Goal: Information Seeking & Learning: Learn about a topic

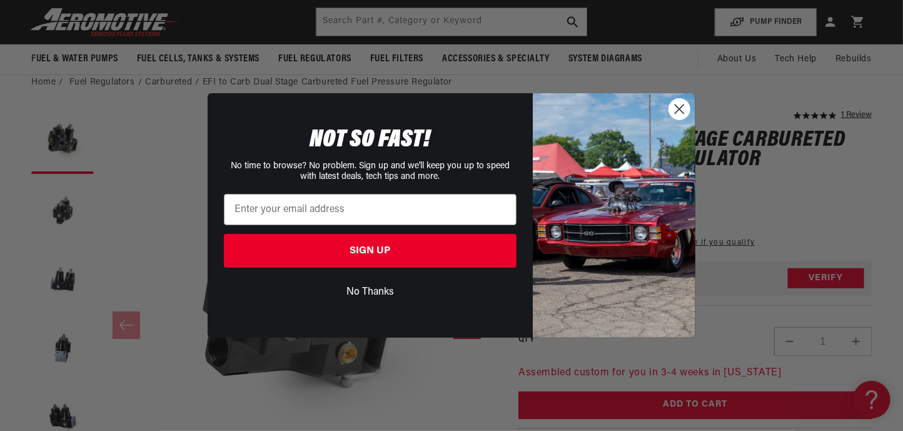
click at [678, 109] on icon "Close dialog" at bounding box center [679, 109] width 9 height 9
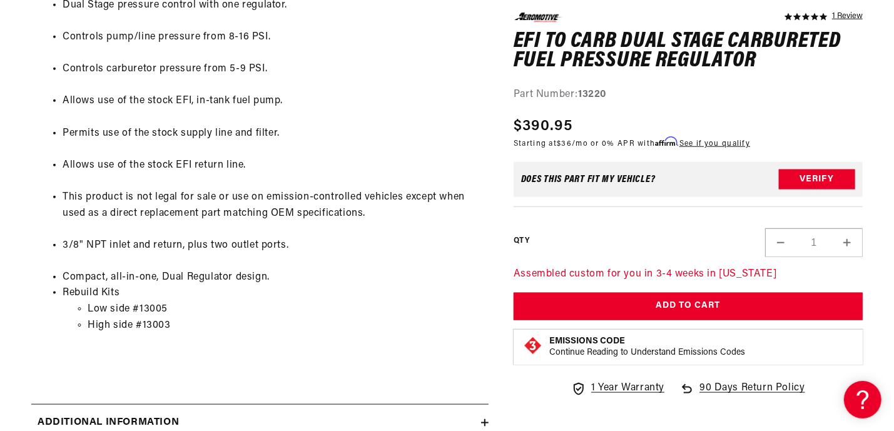
scroll to position [938, 0]
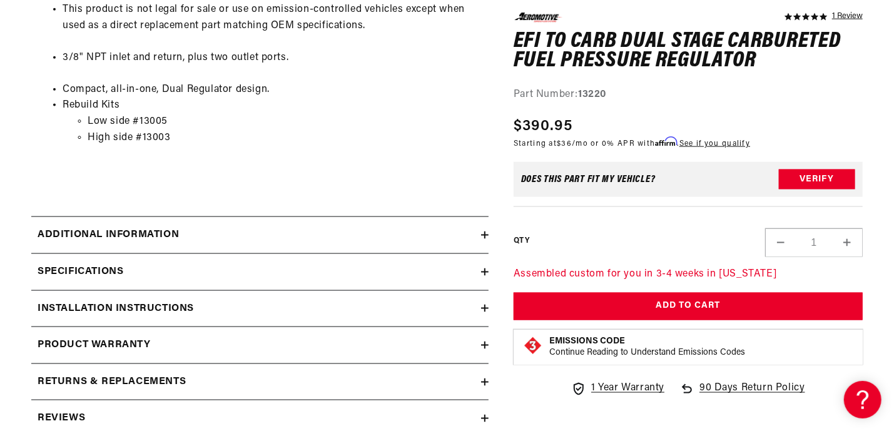
click at [159, 228] on h2 "Additional information" at bounding box center [108, 235] width 141 height 16
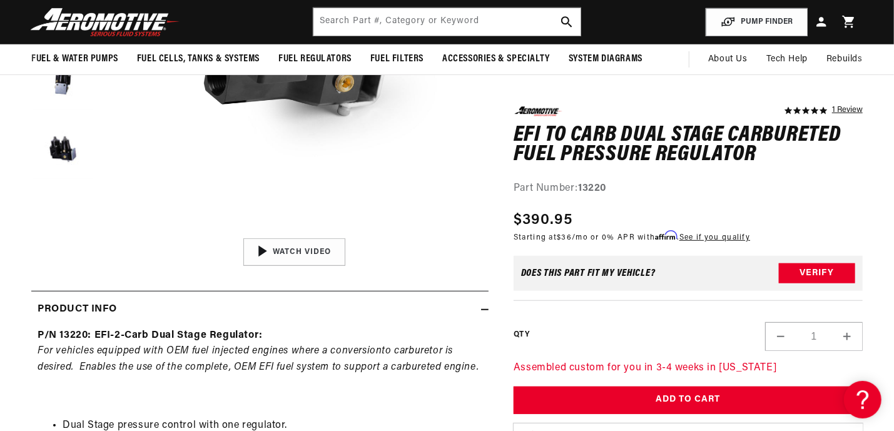
scroll to position [0, 0]
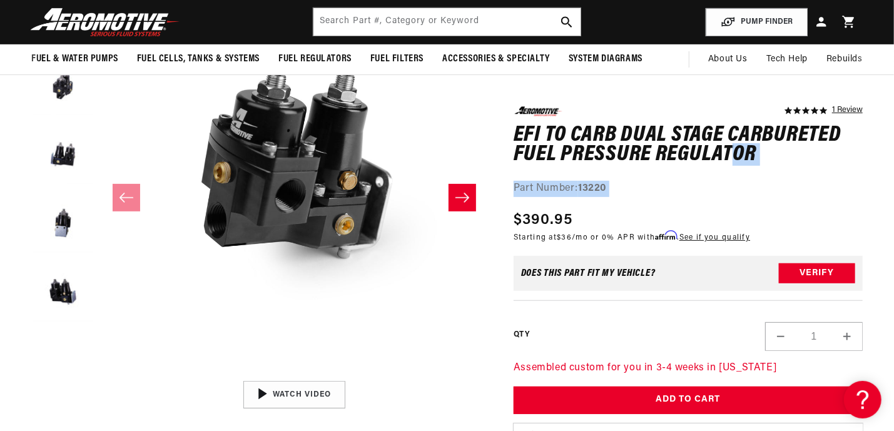
drag, startPoint x: 511, startPoint y: 126, endPoint x: 644, endPoint y: 145, distance: 134.0
click at [621, 144] on h1 "EFI to Carb Dual Stage Carbureted Fuel Pressure Regulator" at bounding box center [687, 144] width 349 height 39
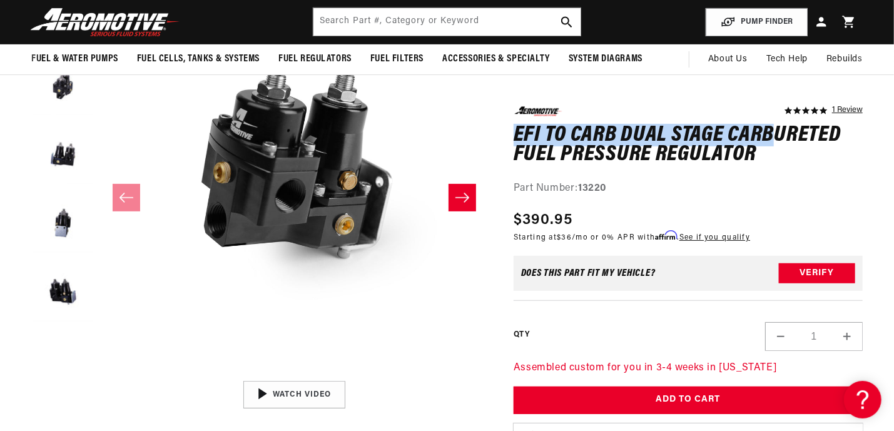
scroll to position [0, 781]
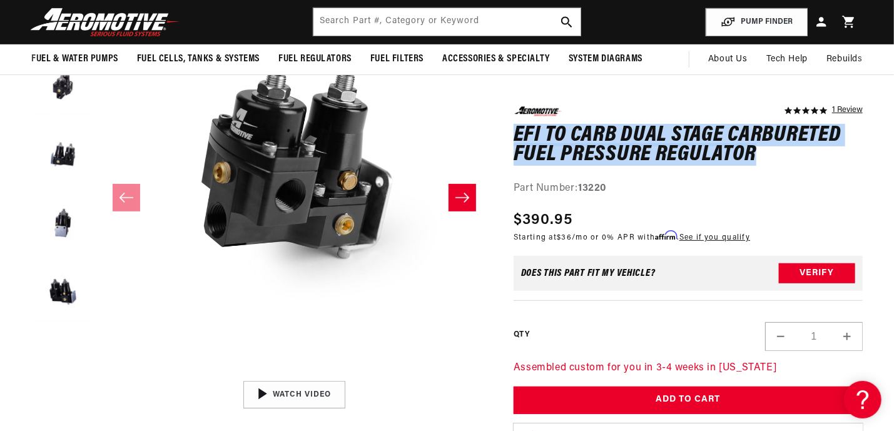
drag, startPoint x: 515, startPoint y: 133, endPoint x: 762, endPoint y: 156, distance: 247.4
click at [762, 156] on h1 "EFI to Carb Dual Stage Carbureted Fuel Pressure Regulator" at bounding box center [687, 144] width 349 height 39
copy h1 "EFI to Carb Dual Stage Carbureted Fuel Pressure Regulator"
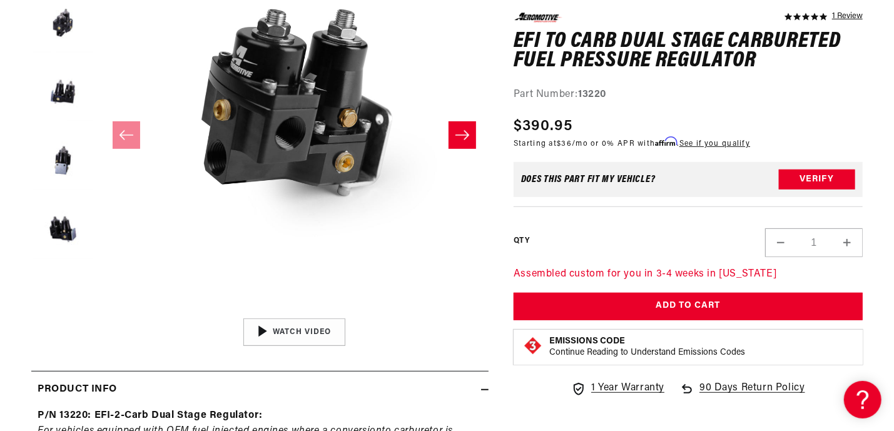
scroll to position [0, 1077]
